Goal: Task Accomplishment & Management: Use online tool/utility

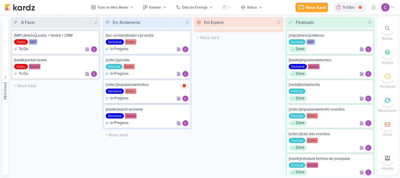
click at [185, 86] on icon at bounding box center [184, 85] width 3 height 3
click at [184, 111] on icon at bounding box center [184, 110] width 5 height 5
click at [183, 108] on icon at bounding box center [184, 110] width 5 height 5
click at [93, 57] on div at bounding box center [93, 61] width 8 height 8
click at [228, 86] on div "Em Espera 0 O título do kard deve ter menos que 100 caracteres" at bounding box center [239, 96] width 90 height 158
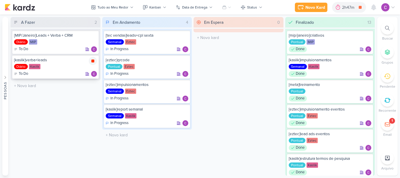
click at [93, 61] on icon at bounding box center [92, 60] width 3 height 3
click at [351, 8] on div "2h47m" at bounding box center [357, 7] width 14 height 6
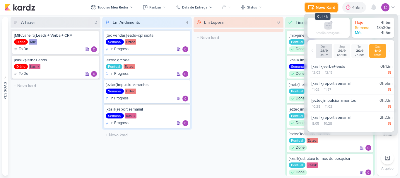
click at [328, 8] on div "Novo Kard" at bounding box center [326, 7] width 20 height 6
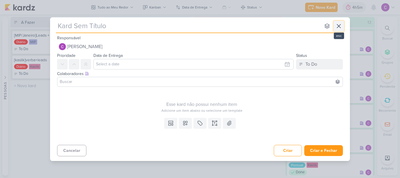
click at [341, 28] on icon at bounding box center [338, 26] width 7 height 7
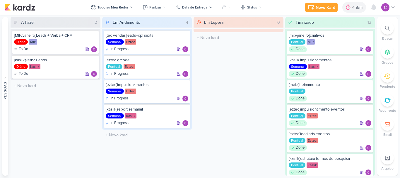
click at [70, 120] on div "A Fazer 2 [MIP/Janeiro]Leads + Verba + CRM Diário MIP To Do" at bounding box center [56, 96] width 90 height 158
click at [92, 34] on div at bounding box center [93, 36] width 8 height 8
